Goal: Task Accomplishment & Management: Complete application form

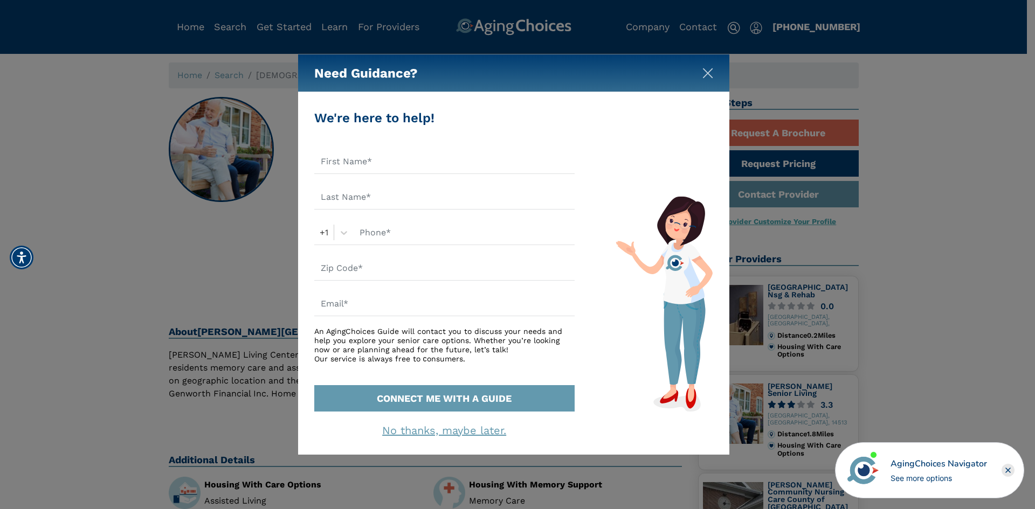
click at [707, 72] on img "Close" at bounding box center [707, 73] width 11 height 11
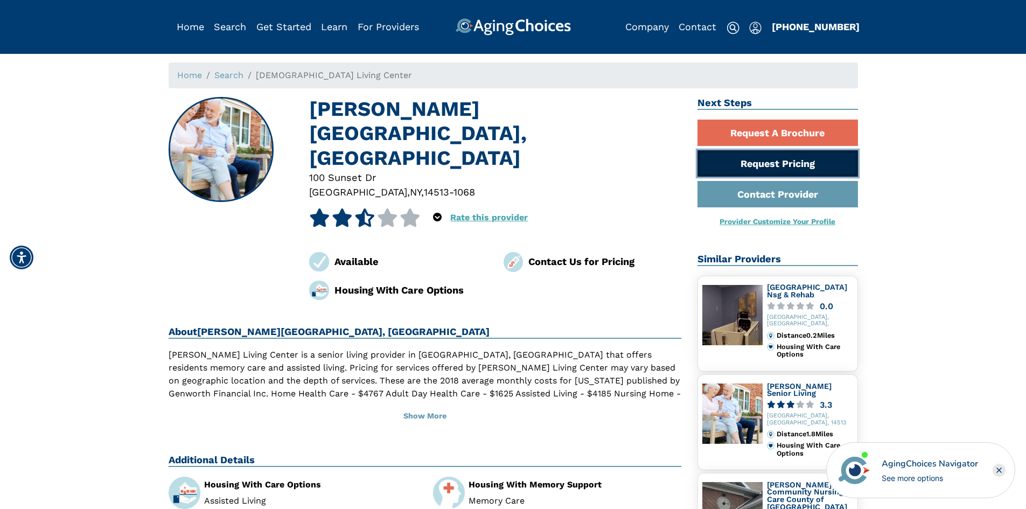
click at [785, 163] on link "Request Pricing" at bounding box center [778, 163] width 161 height 26
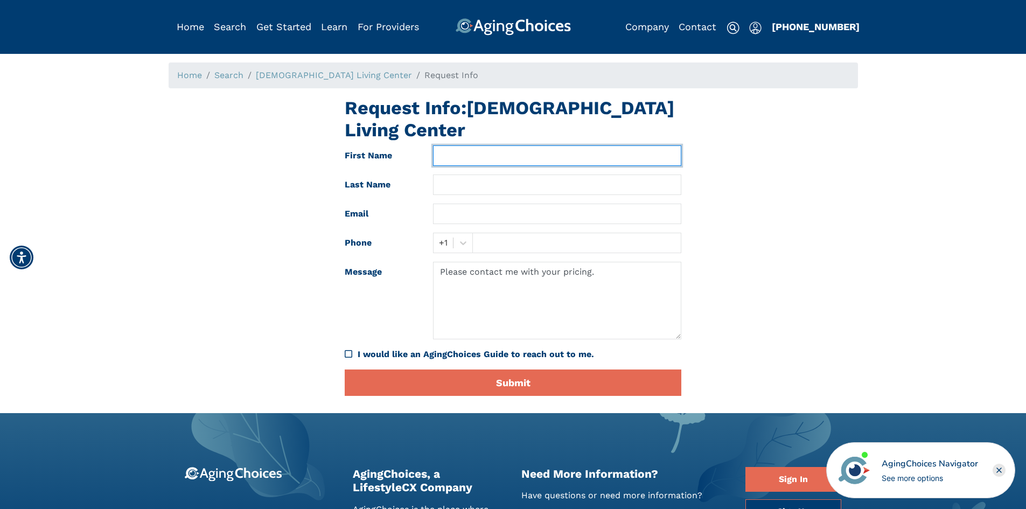
click at [506, 145] on input "text" at bounding box center [557, 155] width 248 height 20
type input "[PERSON_NAME]"
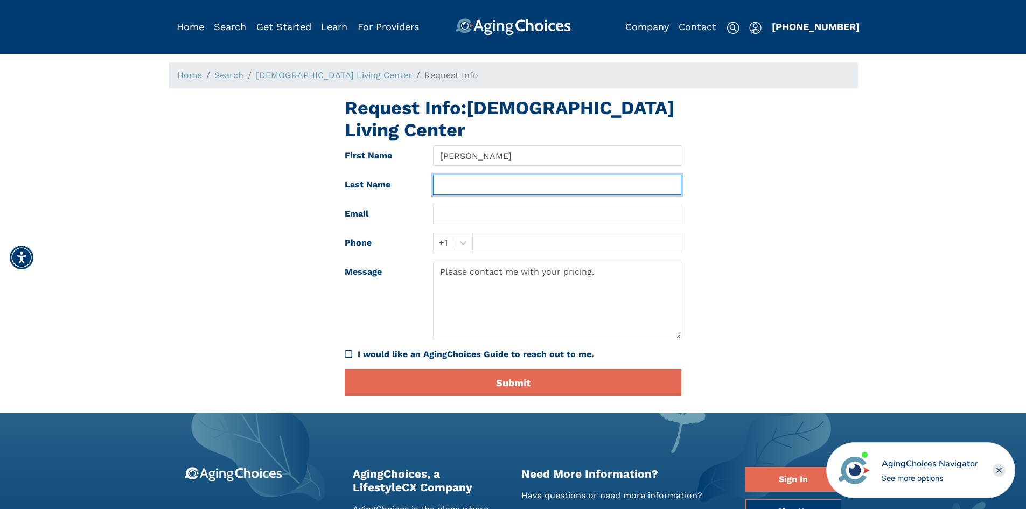
type input "[PERSON_NAME]"
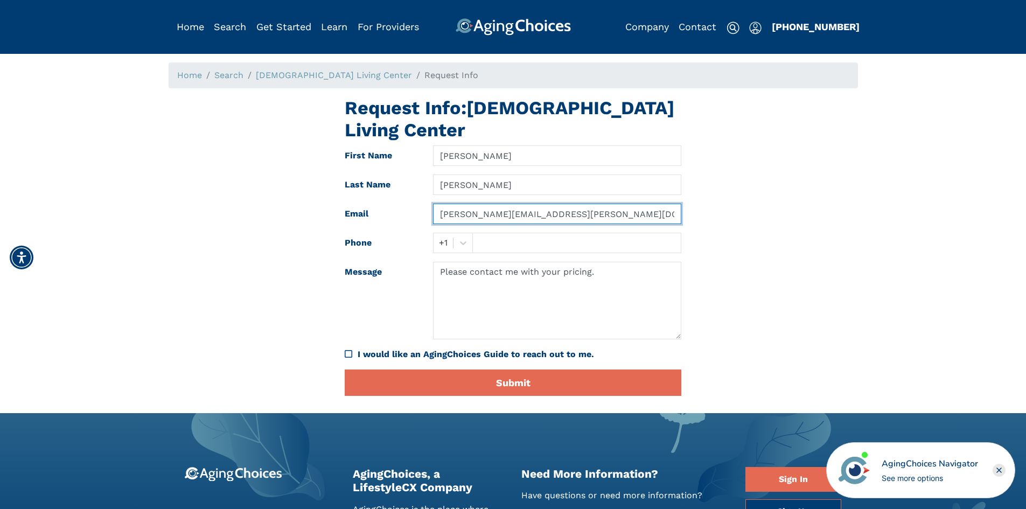
click at [603, 204] on input "[PERSON_NAME][EMAIL_ADDRESS][PERSON_NAME][DOMAIN_NAME]" at bounding box center [557, 214] width 248 height 20
drag, startPoint x: 605, startPoint y: 197, endPoint x: 241, endPoint y: 204, distance: 363.2
click at [241, 204] on div "Request Info: [PERSON_NAME] Living Center First Name [PERSON_NAME] Last Name [P…" at bounding box center [514, 251] width 706 height 308
type input "[EMAIL_ADDRESS][DOMAIN_NAME]"
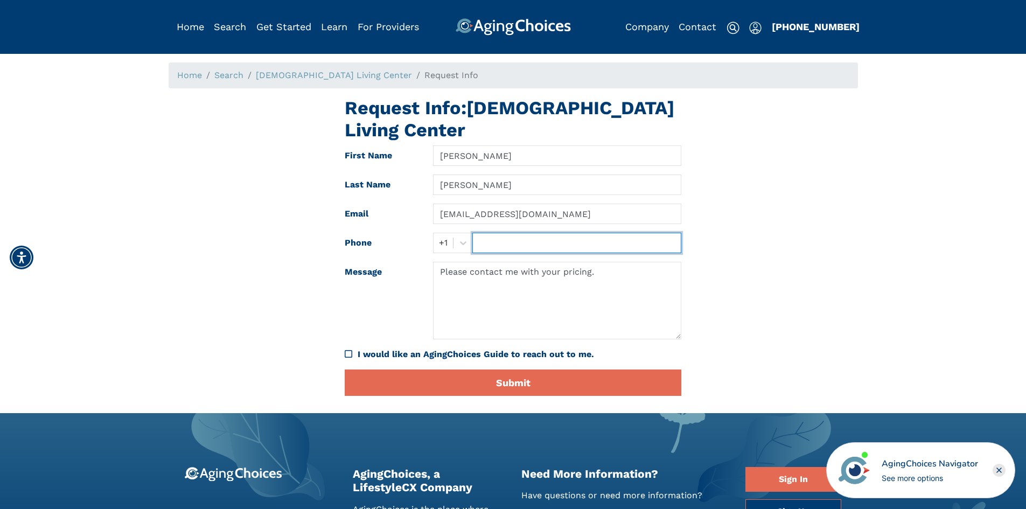
click at [522, 233] on input "text" at bounding box center [577, 243] width 209 height 20
type input "[PHONE_NUMBER]"
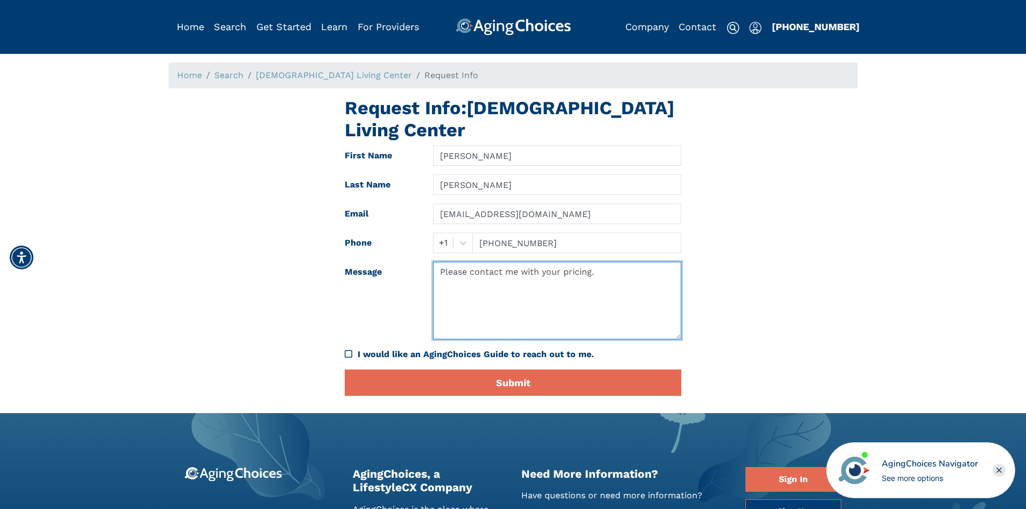
click at [503, 262] on textarea "Please contact me with your pricing." at bounding box center [557, 301] width 248 height 78
drag, startPoint x: 607, startPoint y: 244, endPoint x: 401, endPoint y: 249, distance: 205.4
click at [401, 262] on div "Message Please contac me with your pricing." at bounding box center [513, 301] width 353 height 78
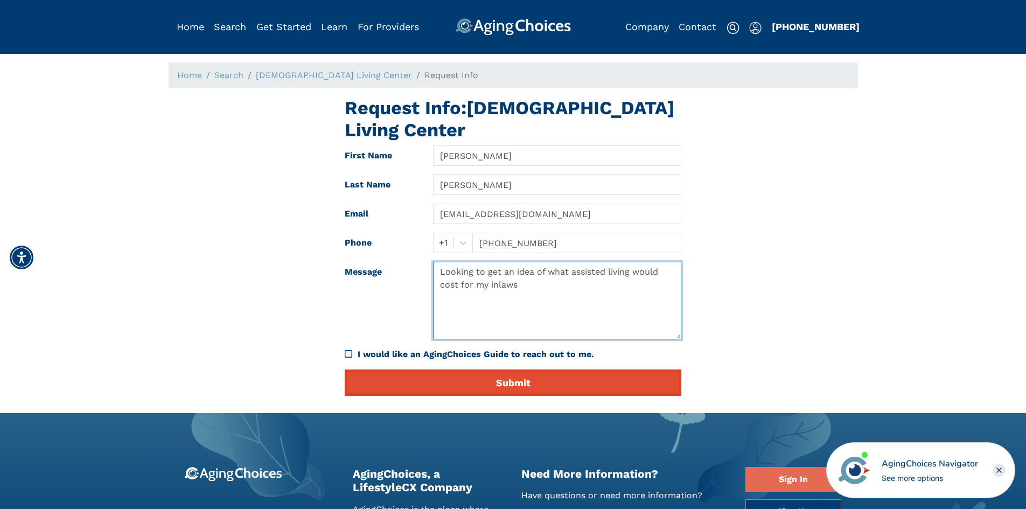
type textarea "Looking to get an idea of what assisted living would cost for my inlaws"
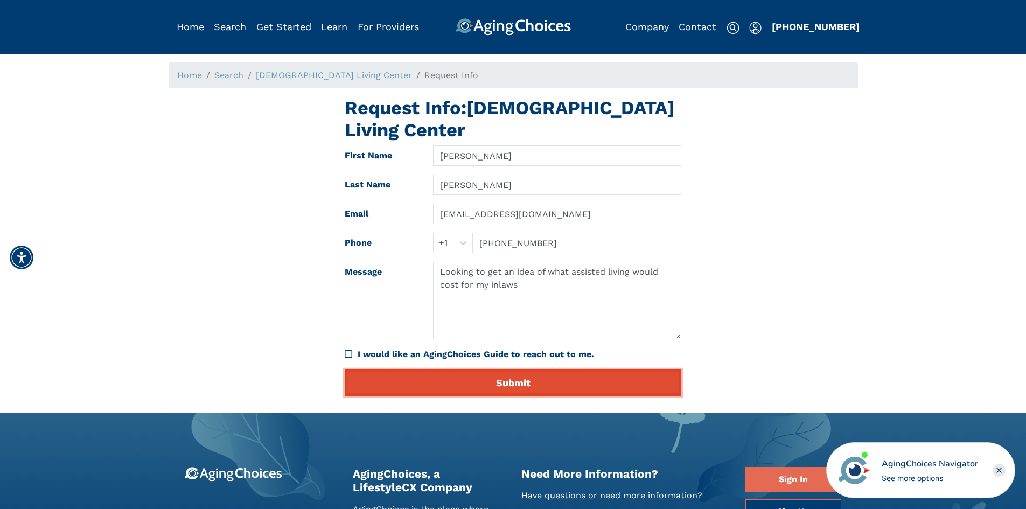
click at [489, 370] on button "Submit" at bounding box center [513, 383] width 337 height 26
